Goal: Transaction & Acquisition: Purchase product/service

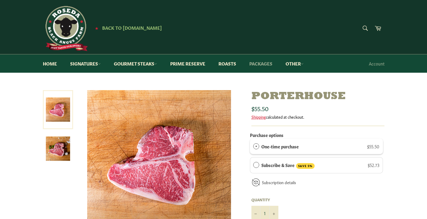
click at [264, 64] on link "Packages" at bounding box center [261, 63] width 35 height 18
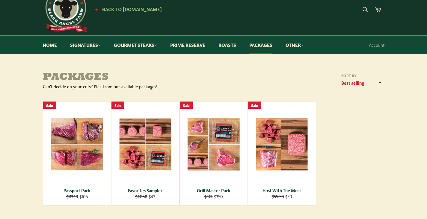
scroll to position [22, 0]
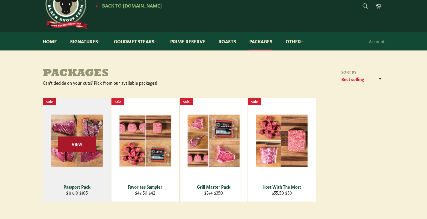
click at [78, 143] on span "View" at bounding box center [77, 143] width 38 height 15
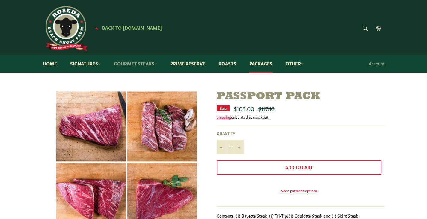
click at [143, 63] on link "Gourmet Steaks" at bounding box center [135, 63] width 55 height 18
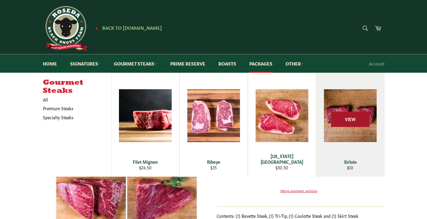
click at [351, 122] on span "View" at bounding box center [350, 119] width 38 height 15
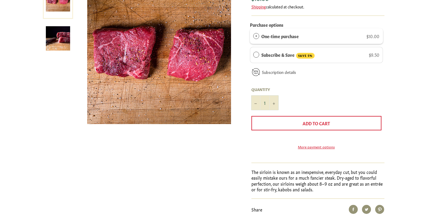
scroll to position [143, 0]
